Goal: Information Seeking & Learning: Find specific fact

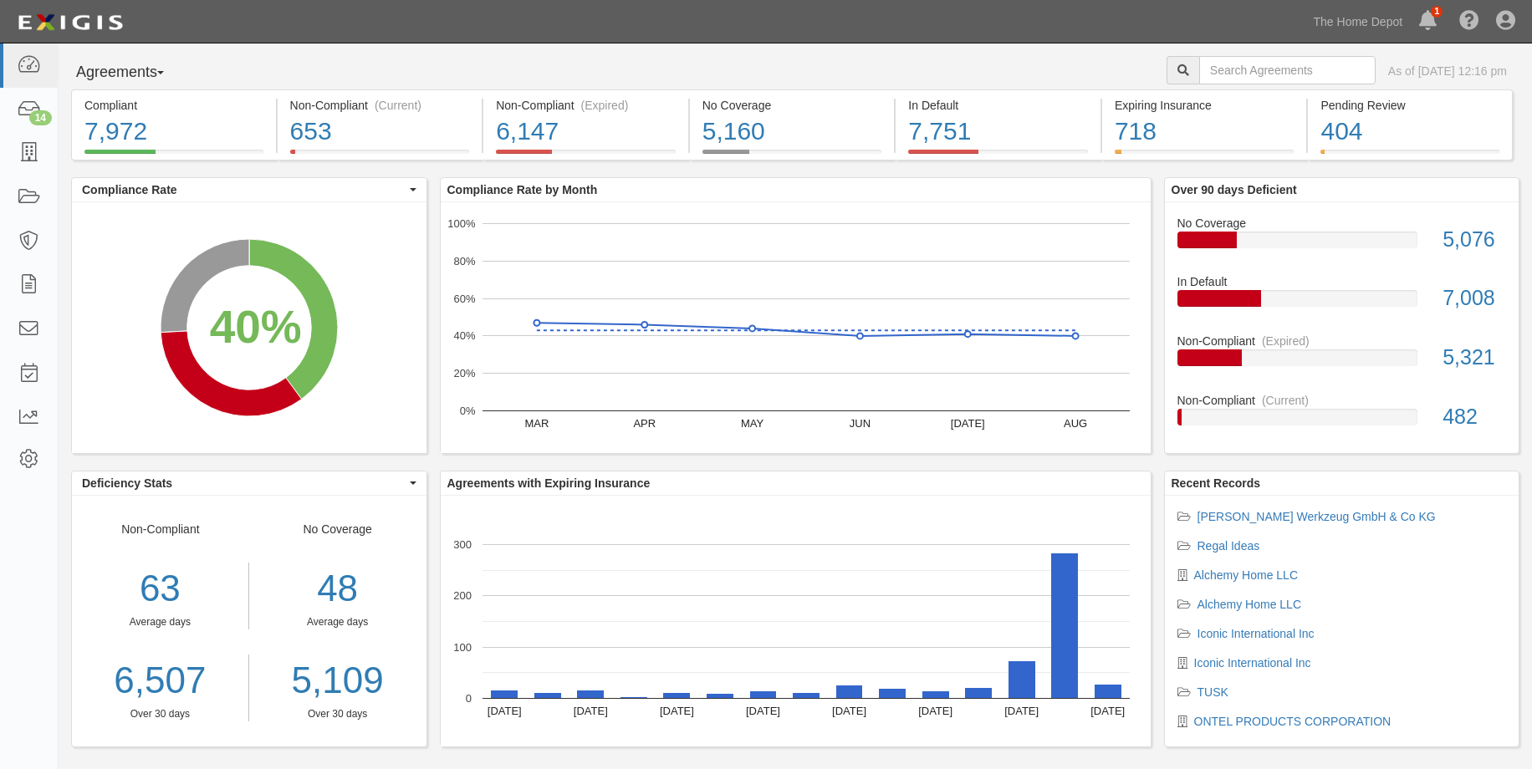
click at [358, 21] on div "Dashboard 14 Inbox Parties Agreements Coverages Documents Messages Tasks Report…" at bounding box center [766, 21] width 1507 height 43
click at [40, 151] on icon at bounding box center [28, 153] width 23 height 19
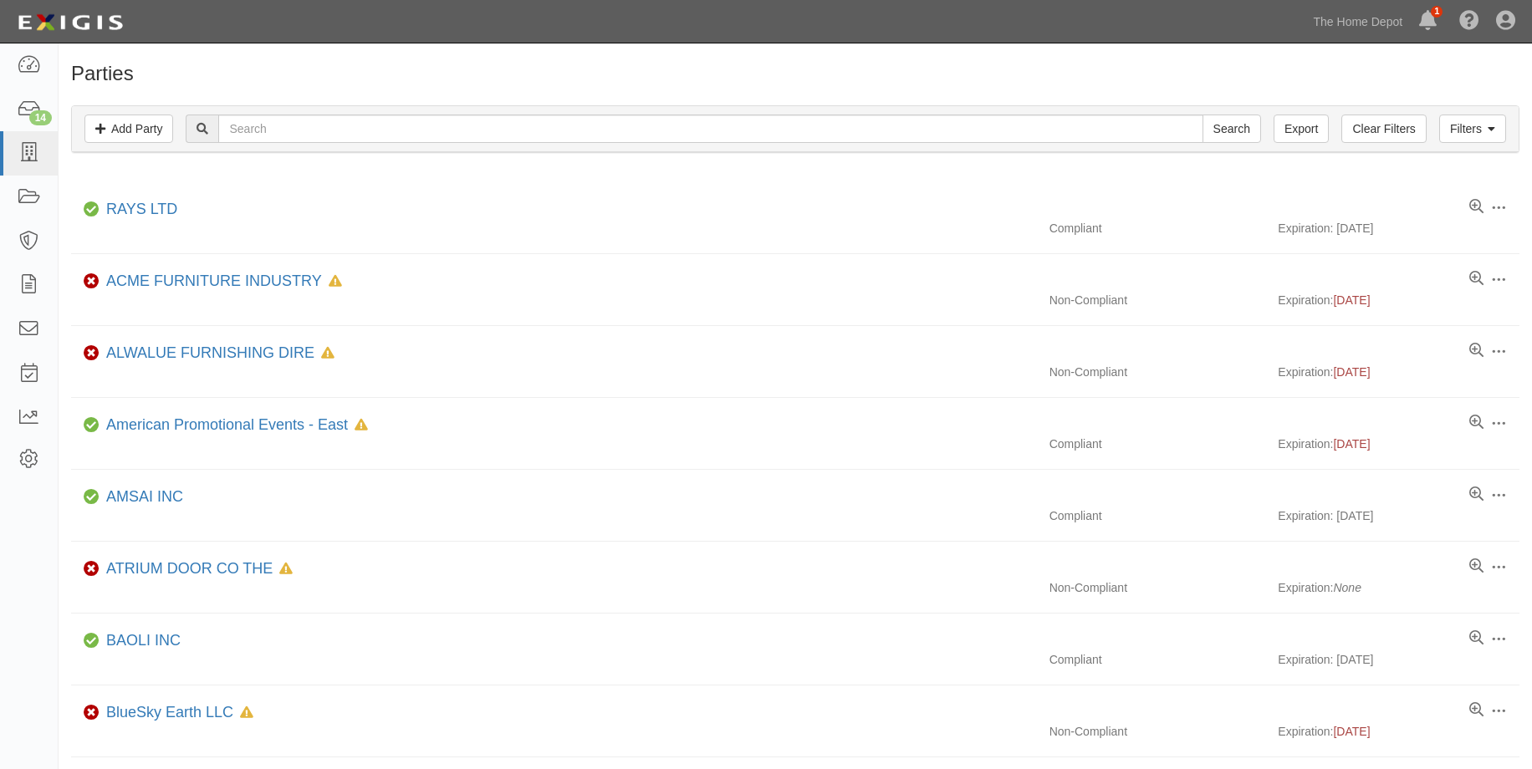
click at [279, 140] on div "Filters Add Party Clear Filters Export Search Filters" at bounding box center [795, 129] width 1447 height 46
click at [277, 138] on input "text" at bounding box center [710, 129] width 984 height 28
type input "hangzhou"
click at [1202, 115] on input "Search" at bounding box center [1231, 129] width 59 height 28
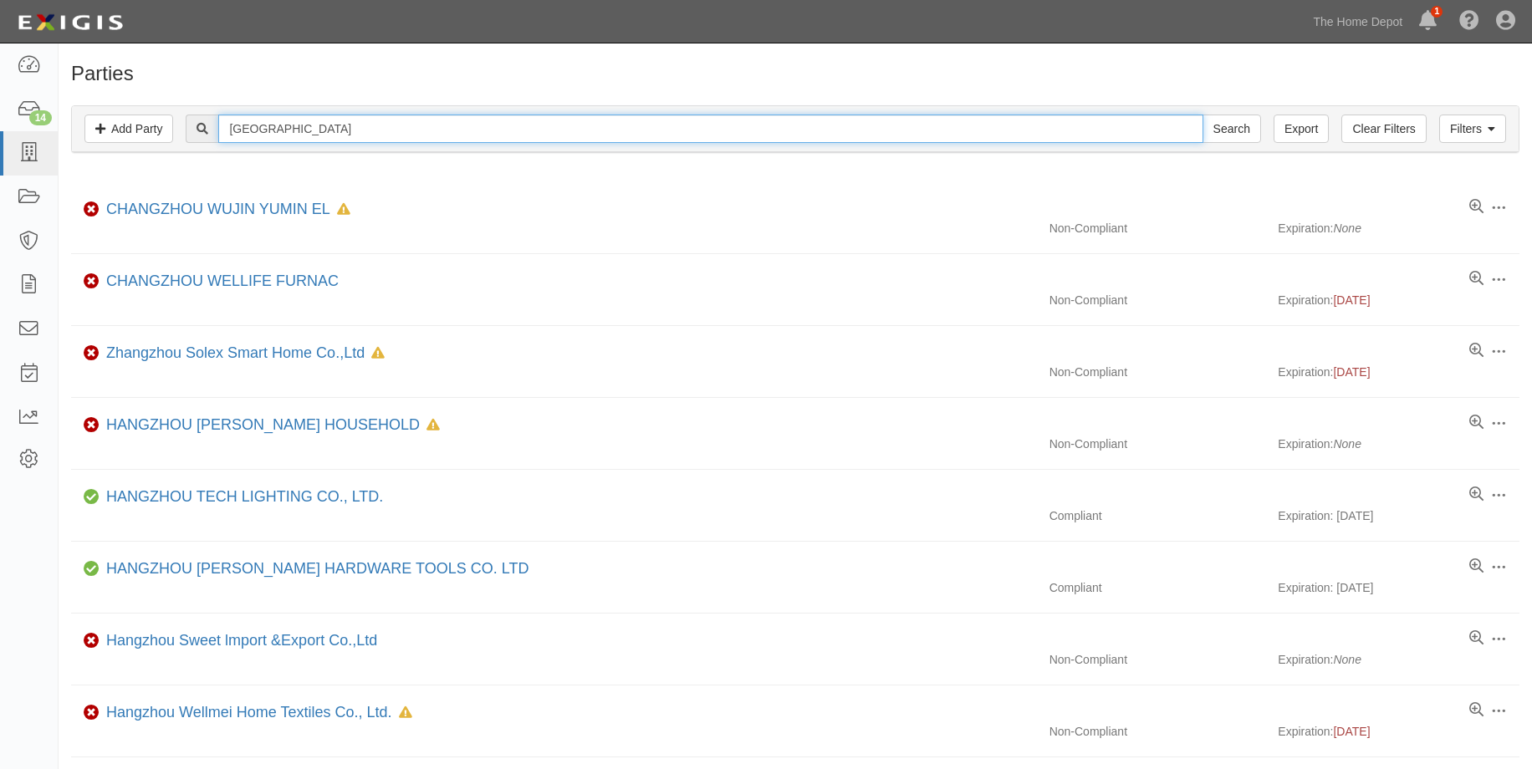
click at [324, 141] on input "hangzhou" at bounding box center [710, 129] width 984 height 28
type input "hangzhou greatstar"
click at [1202, 115] on input "Search" at bounding box center [1231, 129] width 59 height 28
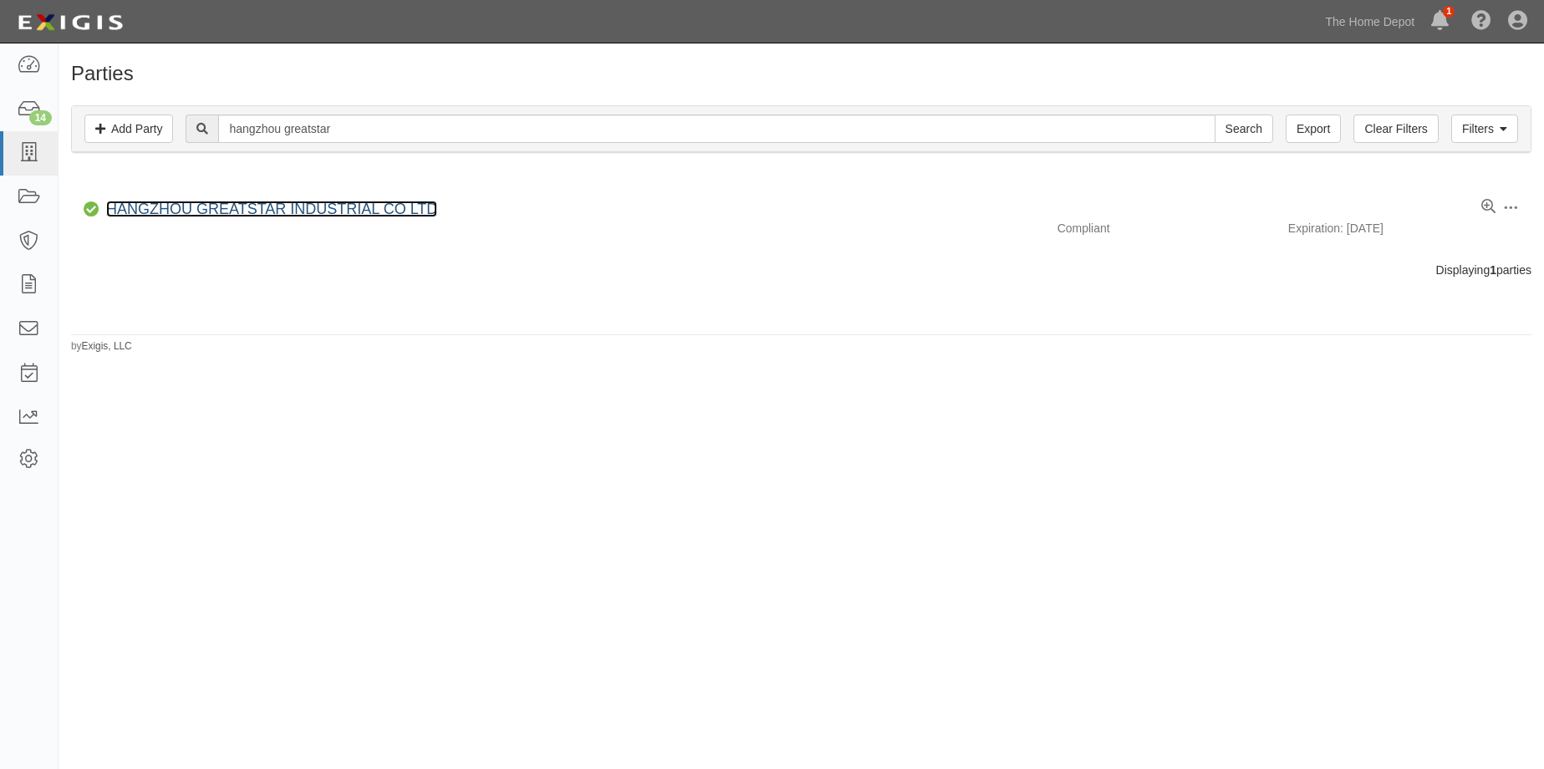
click at [259, 212] on link "HANGZHOU GREATSTAR INDUSTRIAL CO LTD" at bounding box center [271, 209] width 331 height 17
click at [331, 130] on input "hangzhou greatstar" at bounding box center [716, 129] width 997 height 28
click at [349, 125] on input "hangzhou greatstar" at bounding box center [716, 129] width 997 height 28
type input "hangzhou grea"
click at [1215, 115] on input "Search" at bounding box center [1244, 129] width 59 height 28
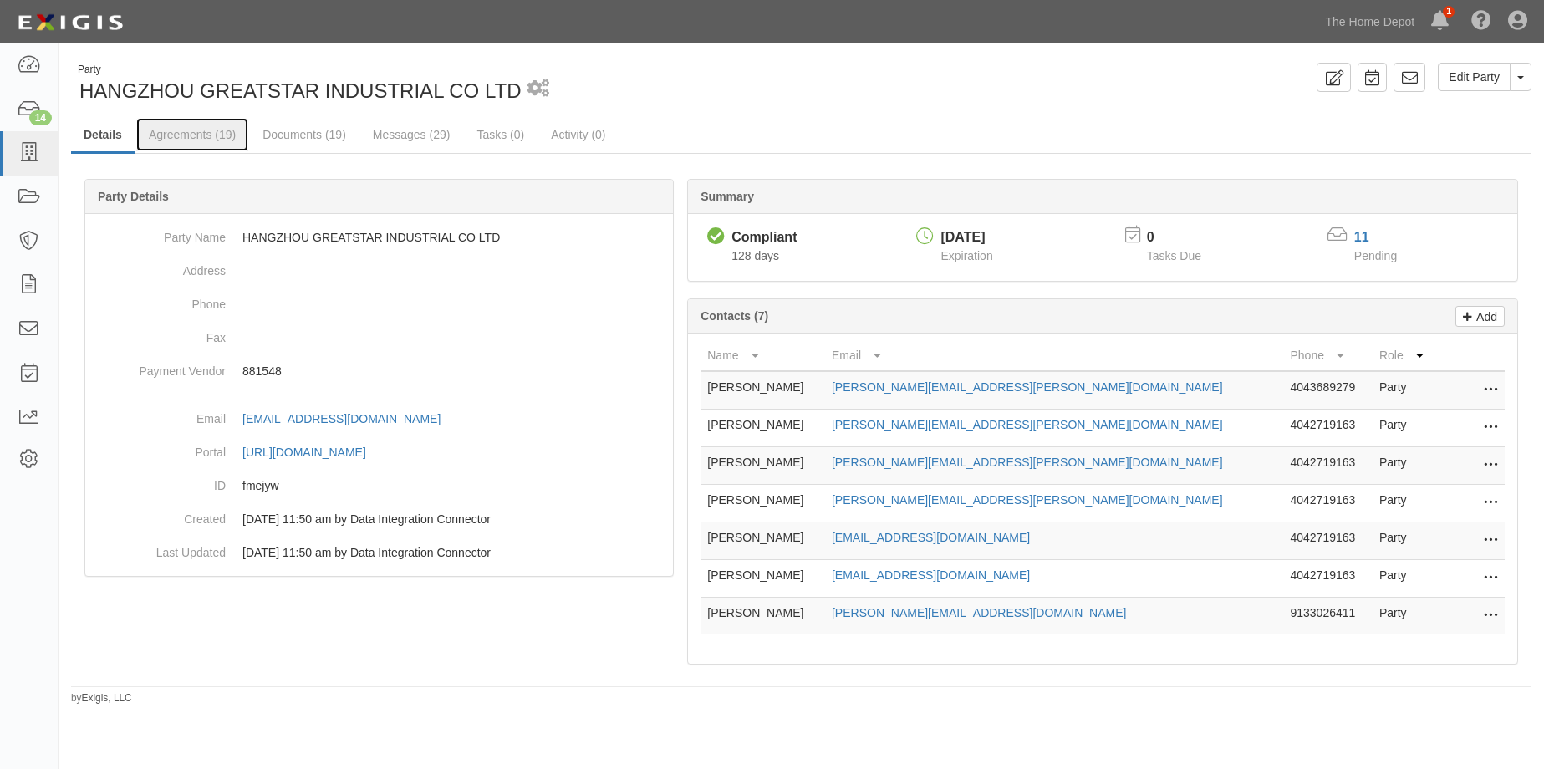
click at [203, 133] on link "Agreements (19)" at bounding box center [192, 134] width 112 height 33
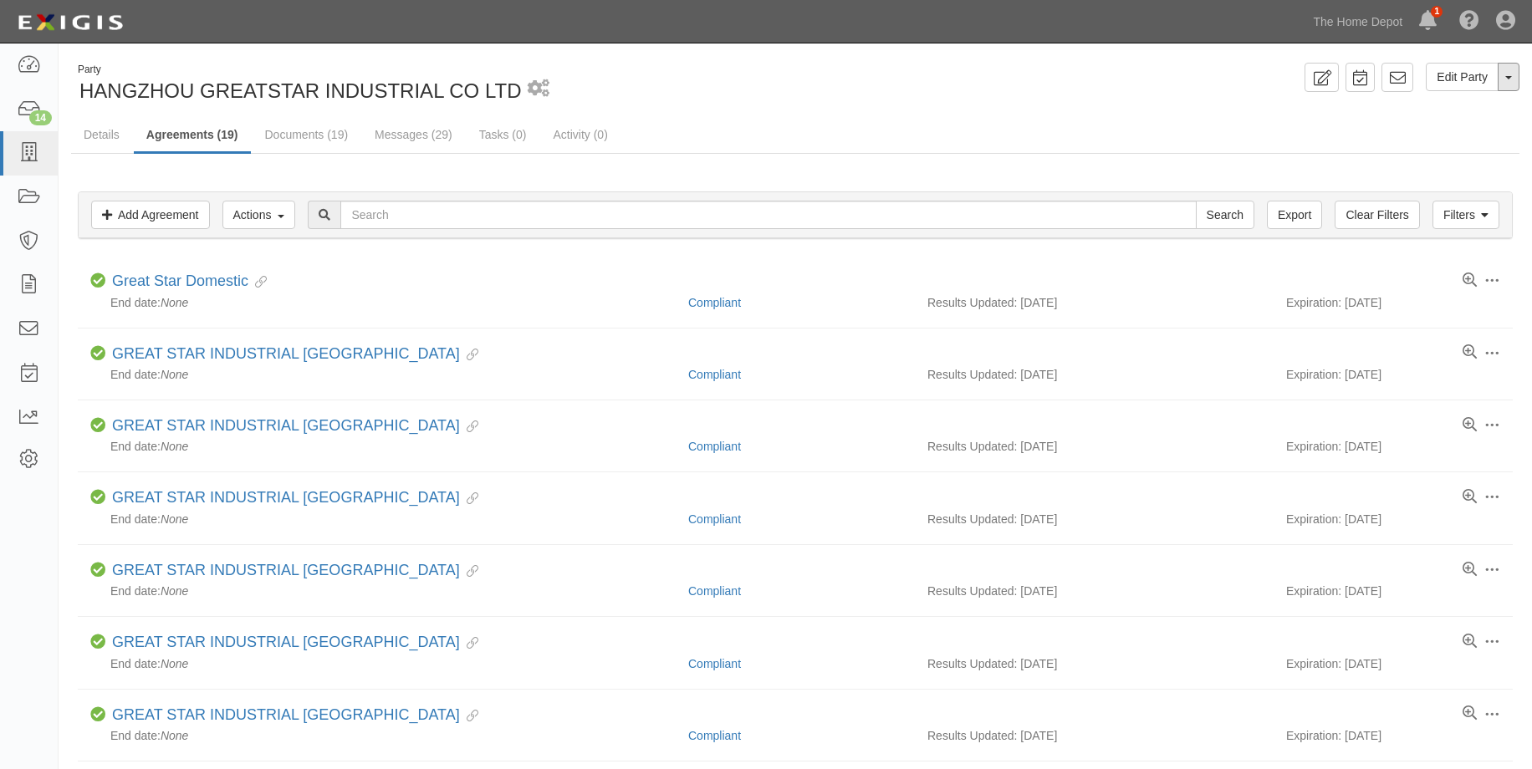
click at [1508, 79] on span "button" at bounding box center [1508, 77] width 7 height 3
click at [1486, 106] on link "View Audit Trail" at bounding box center [1452, 109] width 132 height 22
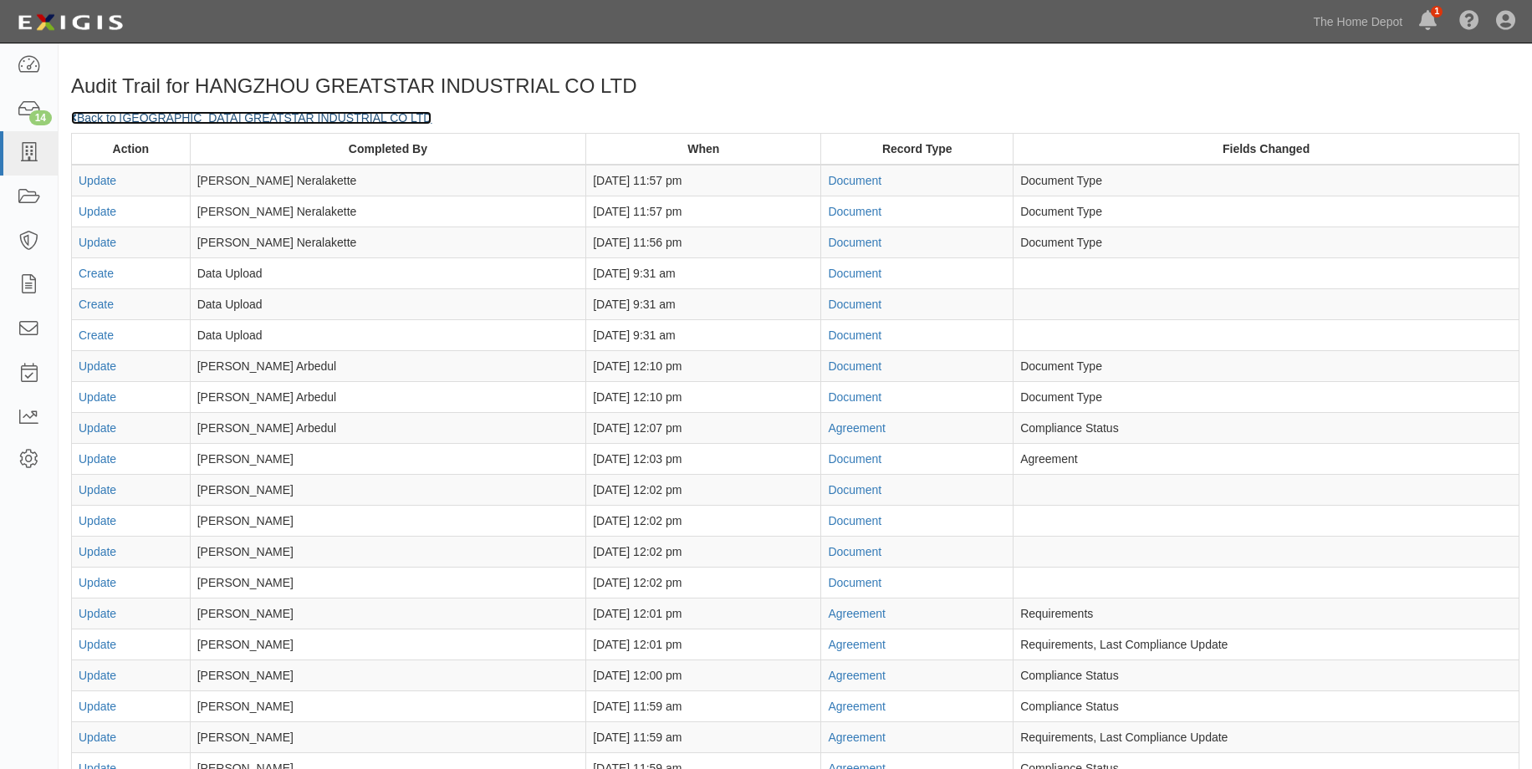
click at [130, 116] on link "Back to [GEOGRAPHIC_DATA] GREATSTAR INDUSTRIAL CO LTD" at bounding box center [251, 117] width 360 height 13
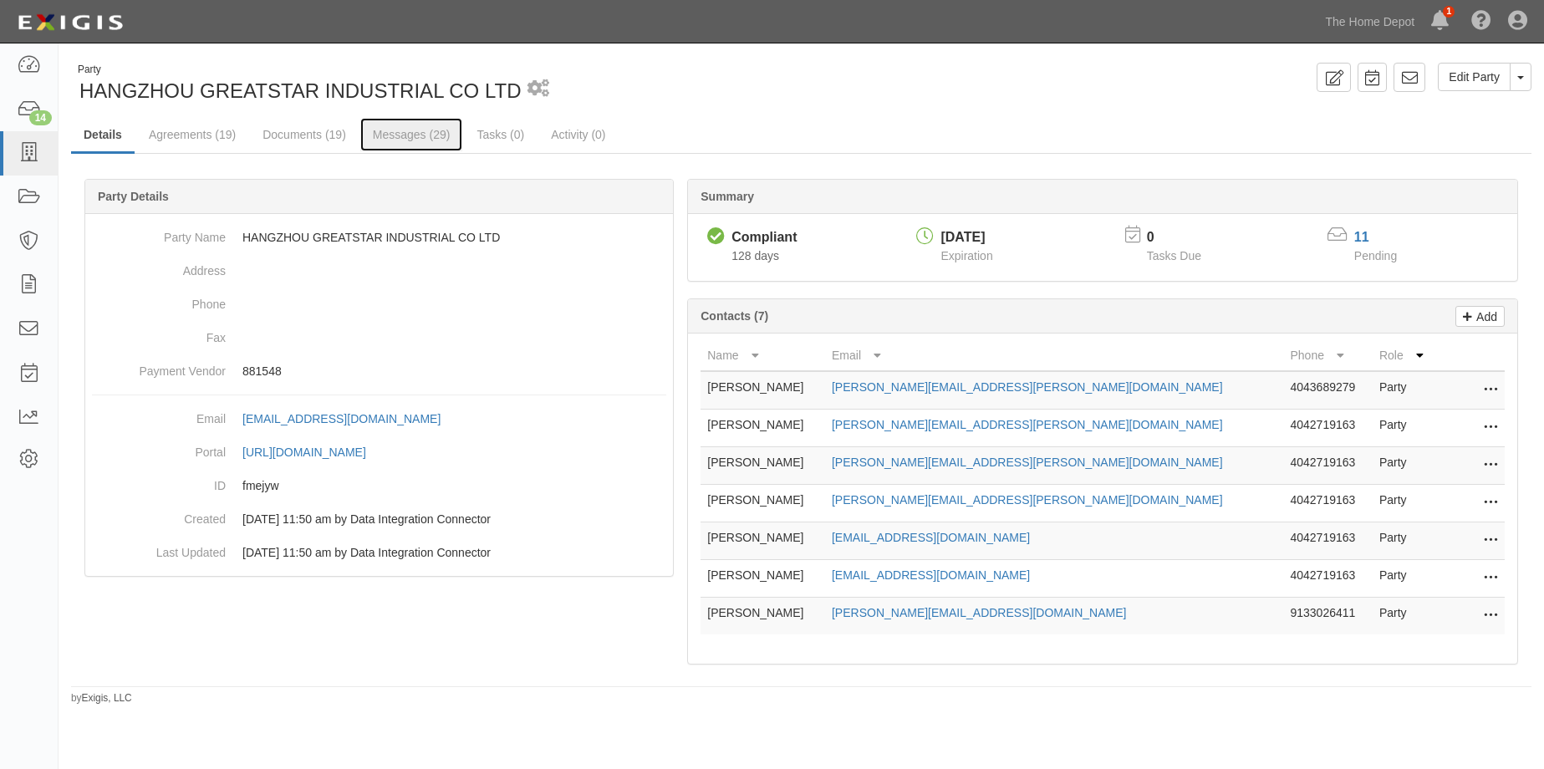
click at [423, 132] on link "Messages (29)" at bounding box center [411, 134] width 103 height 33
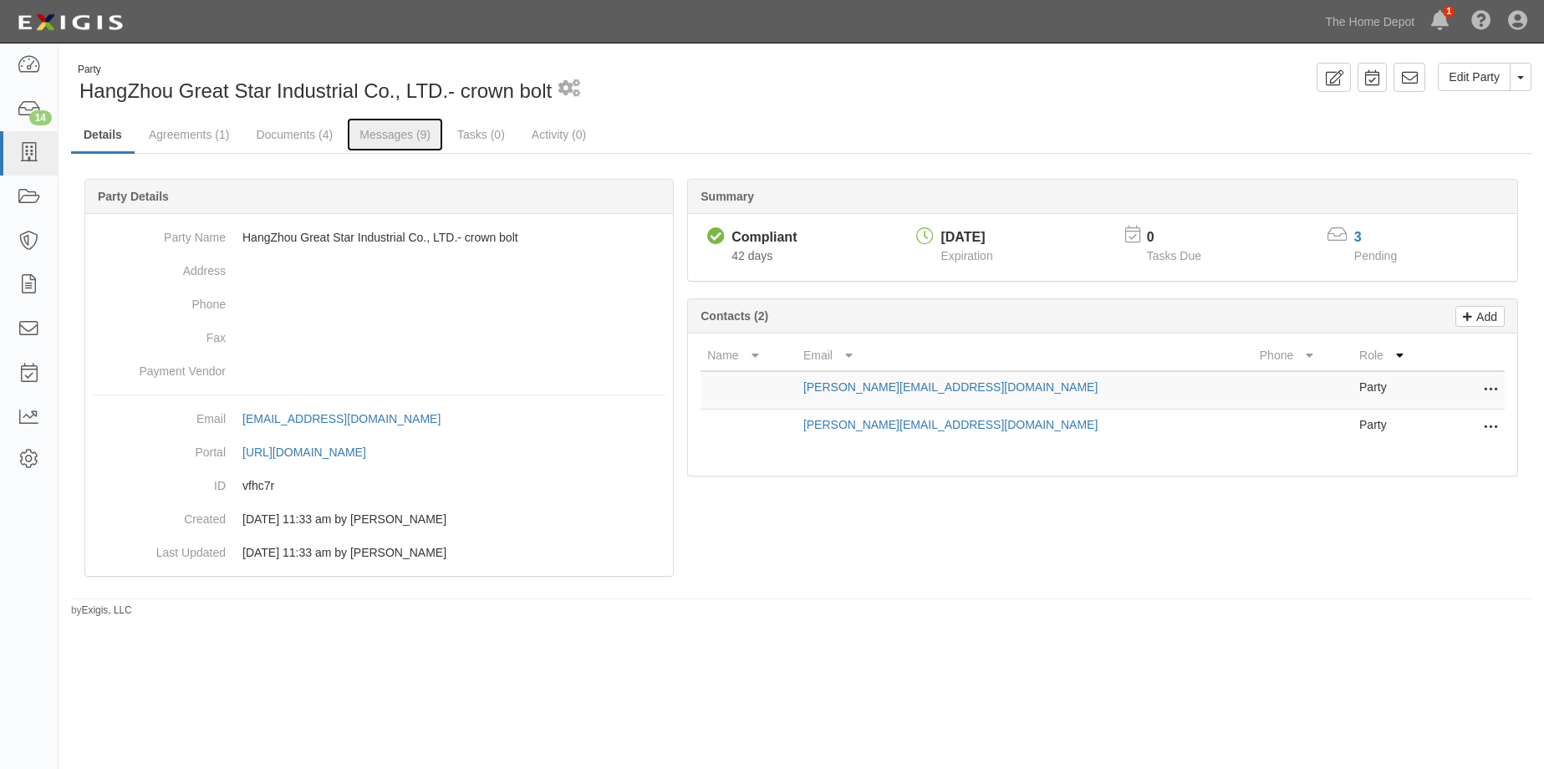
click at [370, 135] on link "Messages (9)" at bounding box center [395, 134] width 96 height 33
click at [293, 135] on link "Documents (4)" at bounding box center [294, 134] width 102 height 33
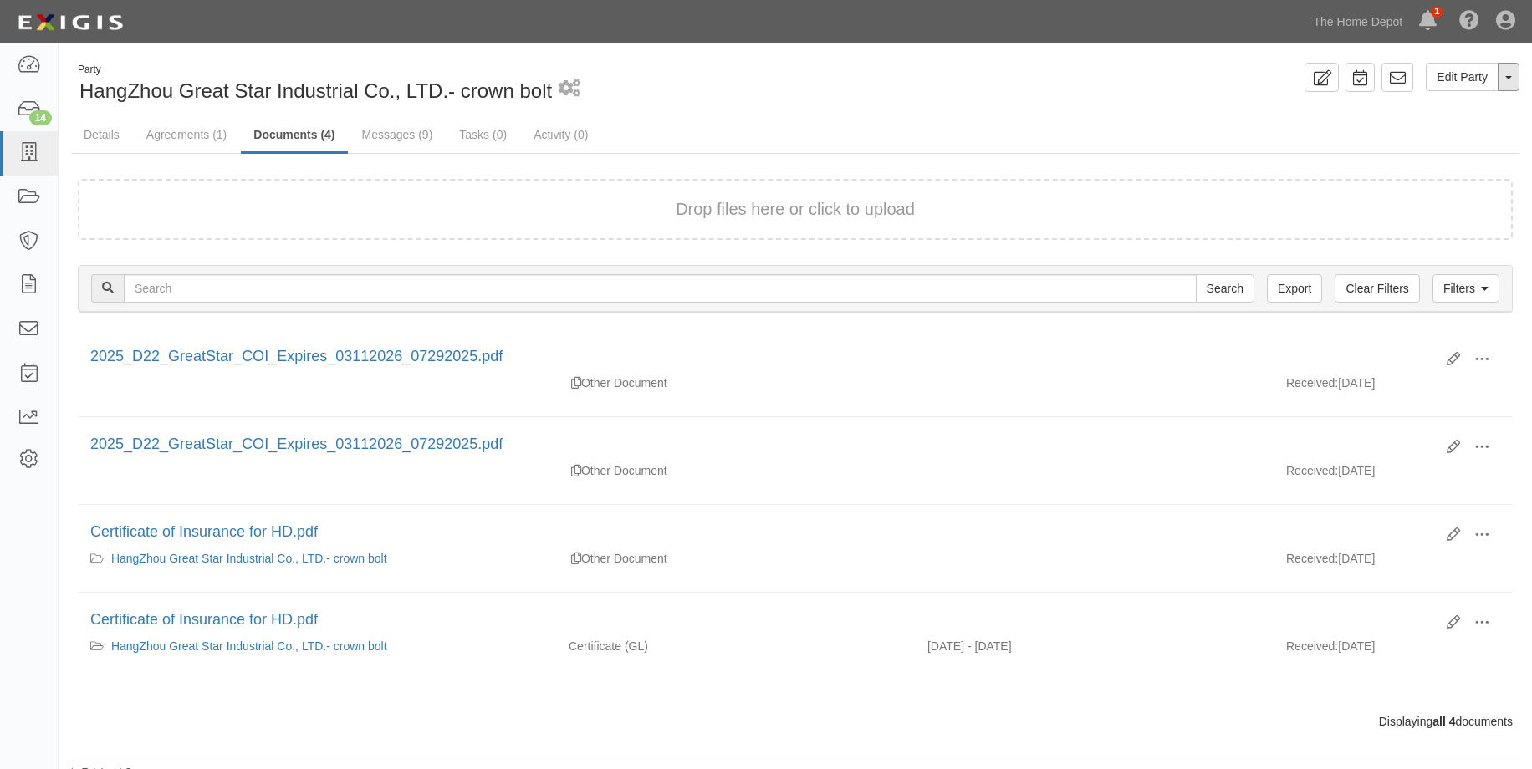
click at [1513, 87] on button "Toggle Party Dropdown" at bounding box center [1509, 77] width 22 height 28
click at [1472, 110] on link "View Audit Trail" at bounding box center [1452, 109] width 132 height 22
click at [658, 124] on ul "Details Agreements (1) Documents (4) Messages (9) Tasks (0) Activity (0)" at bounding box center [795, 136] width 1448 height 36
